Goal: Information Seeking & Learning: Learn about a topic

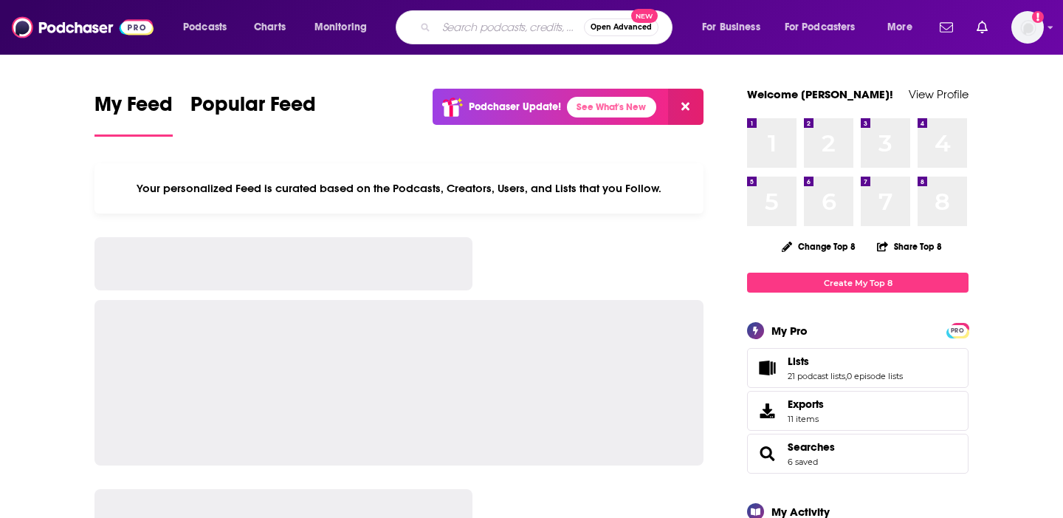
click at [489, 31] on input "Search podcasts, credits, & more..." at bounding box center [510, 28] width 148 height 24
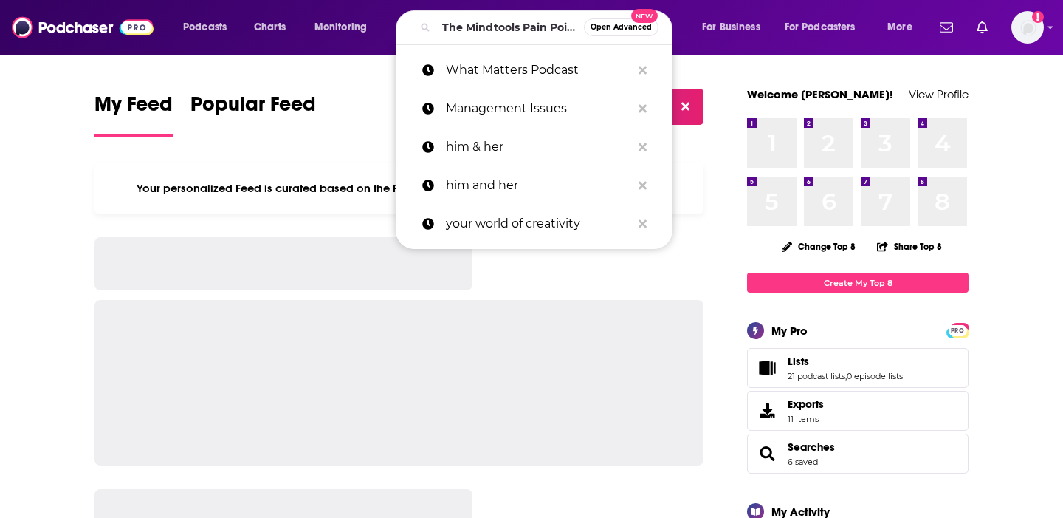
scroll to position [0, 89]
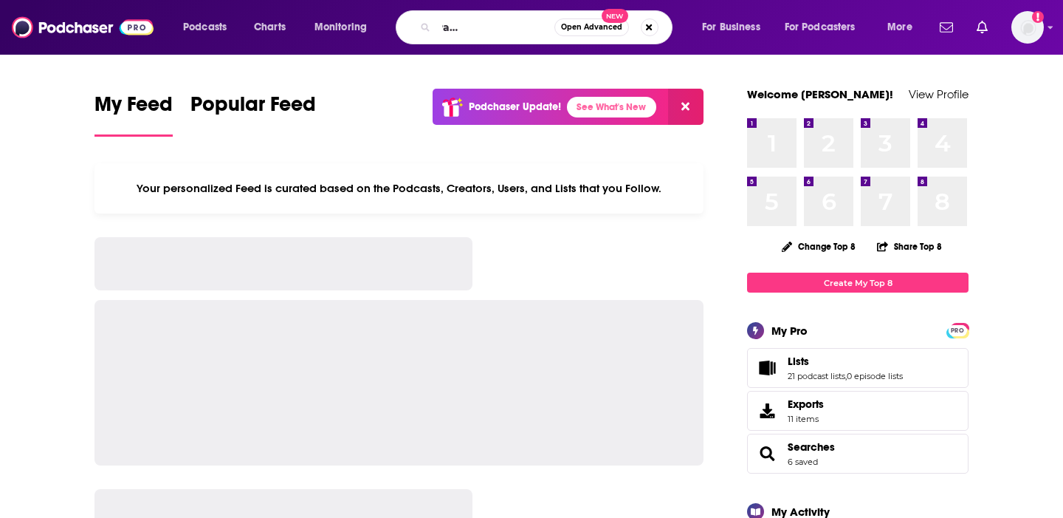
type input "The Mindtools Pain Points Podcast:"
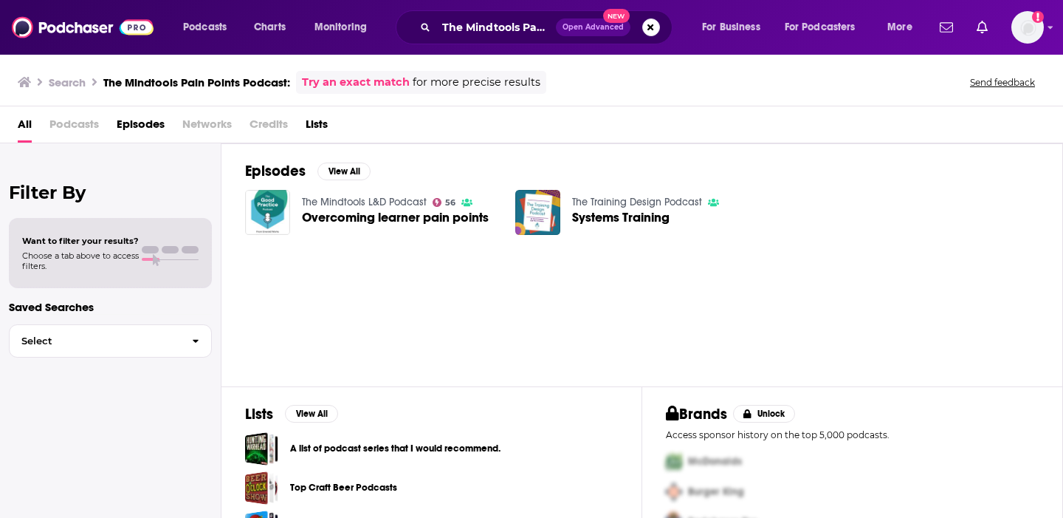
click at [341, 205] on link "The Mindtools L&D Podcast" at bounding box center [364, 202] width 125 height 13
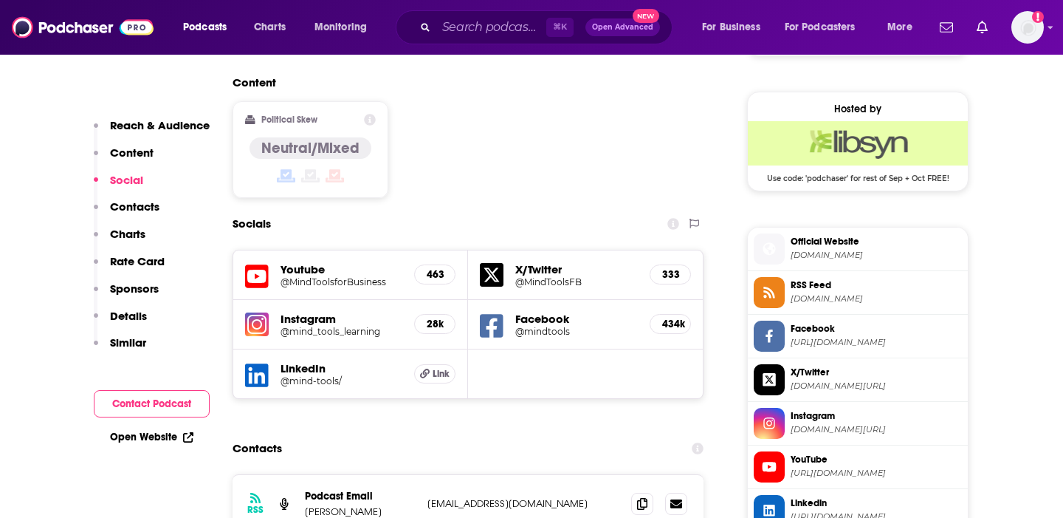
scroll to position [1215, 0]
